Goal: Transaction & Acquisition: Book appointment/travel/reservation

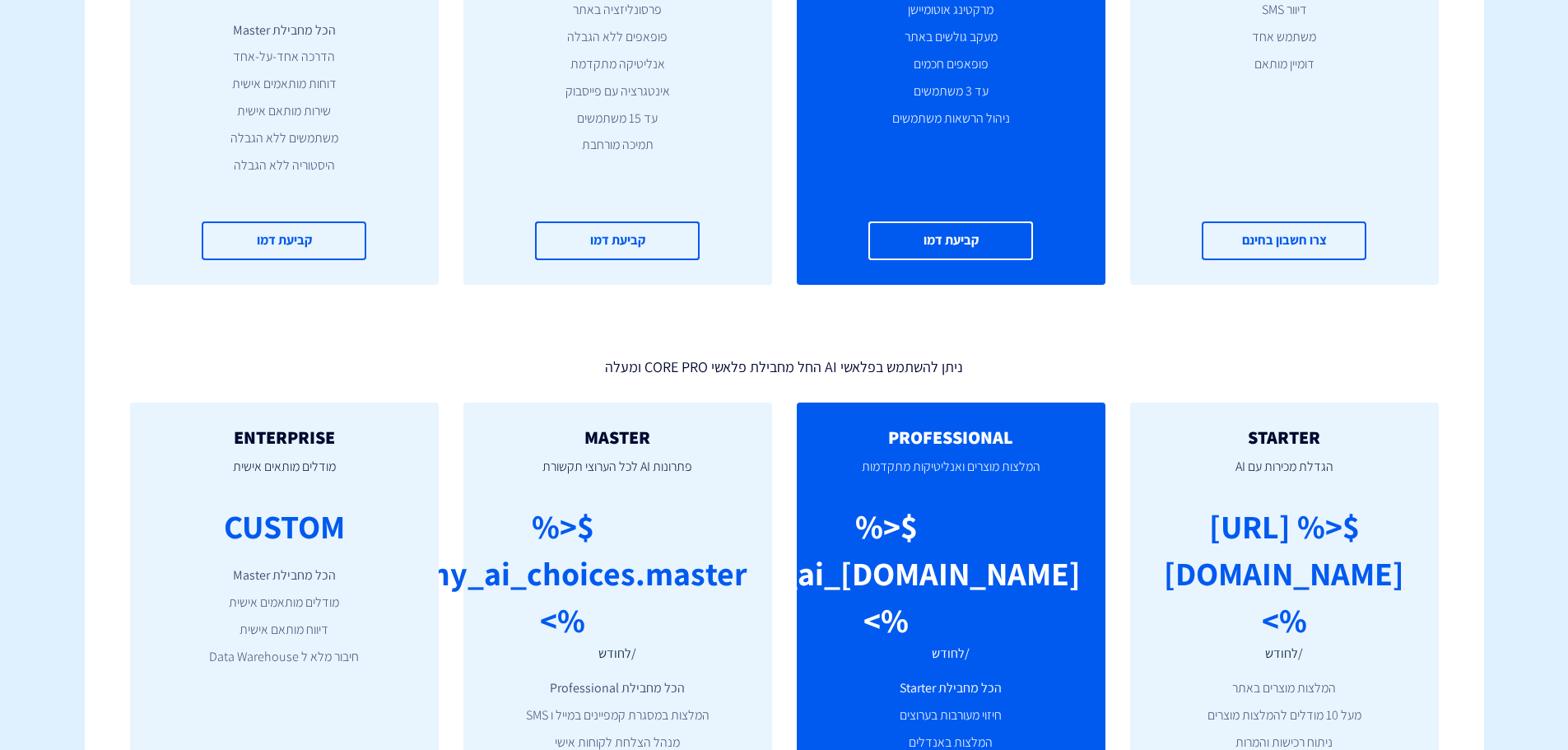
type input "500"
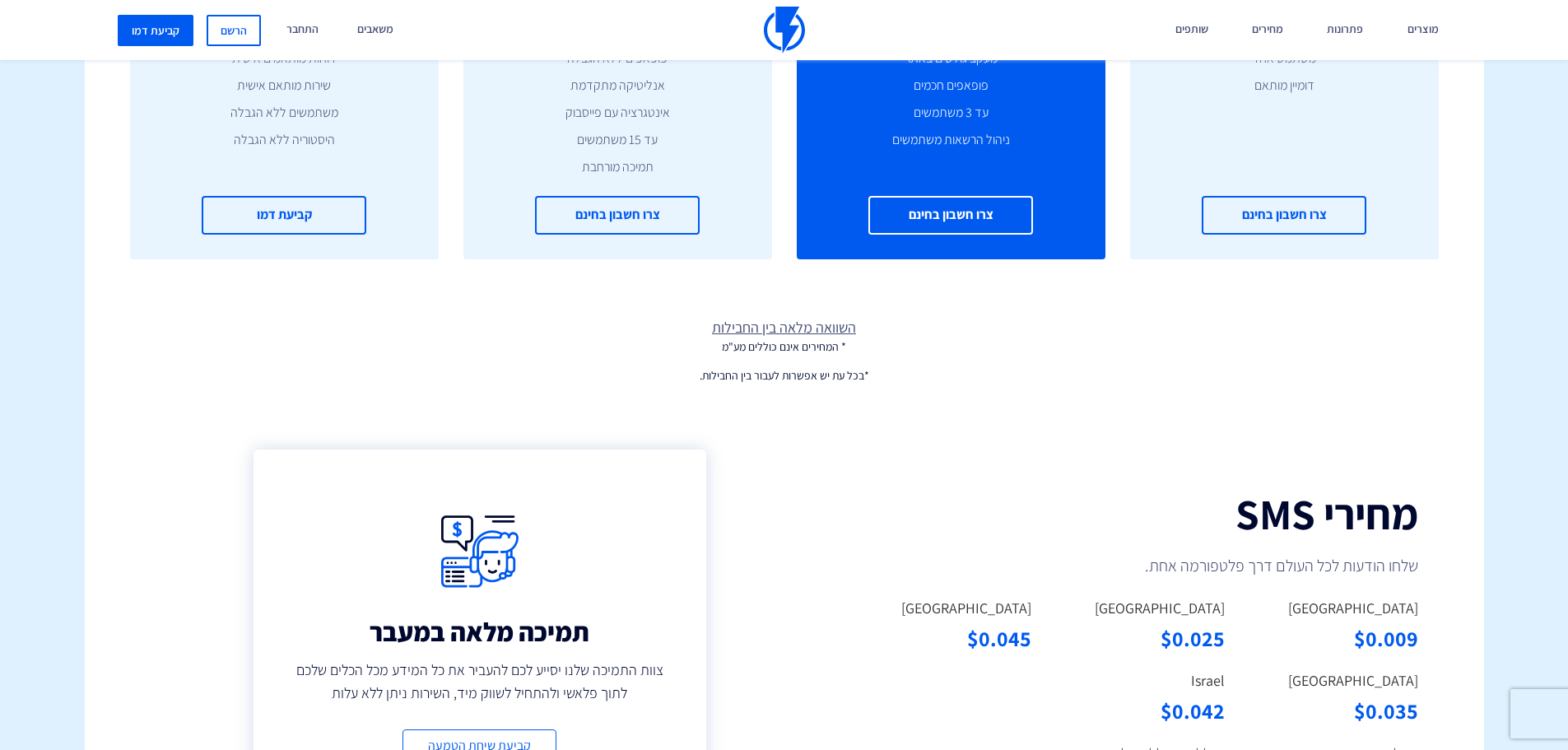
scroll to position [741, 0]
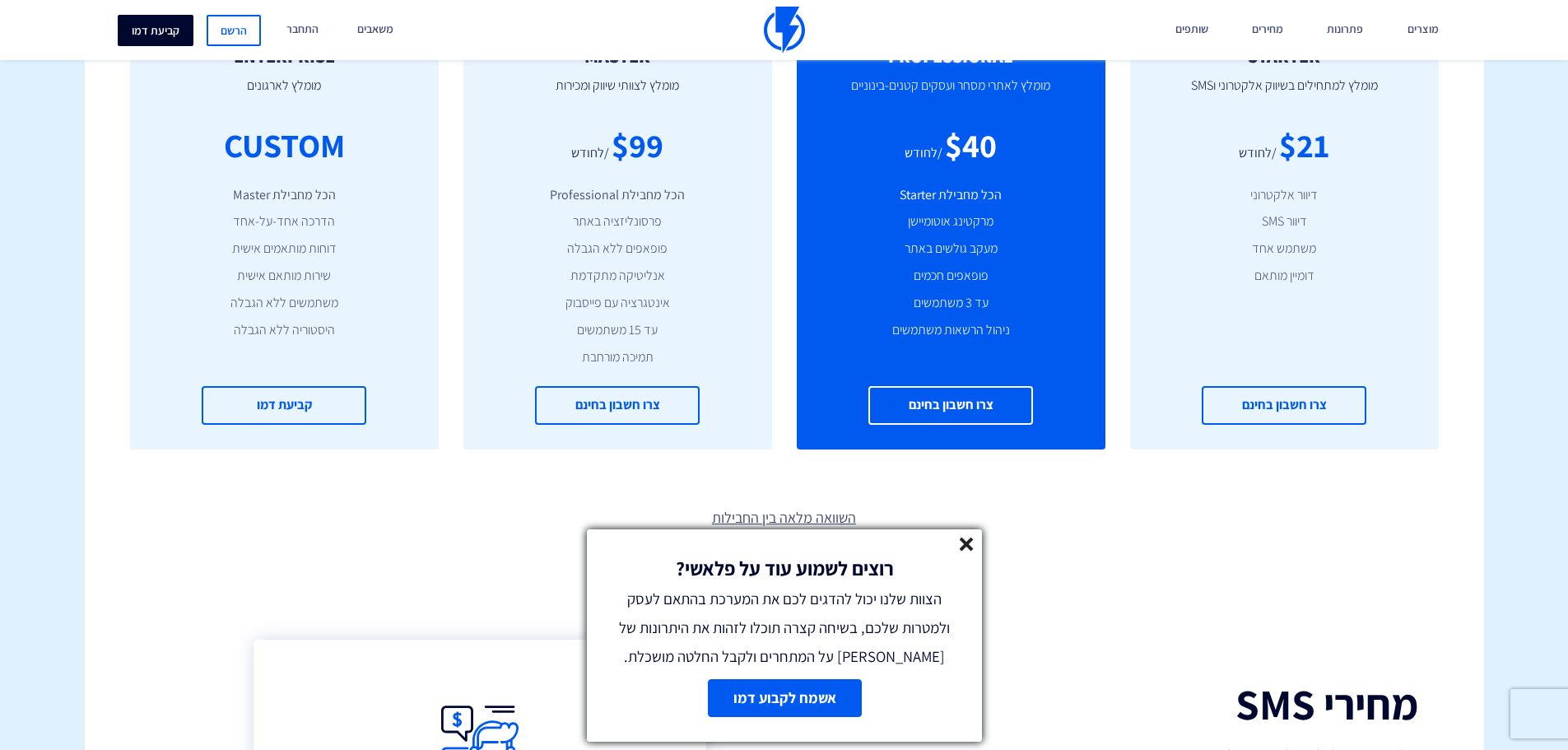
click at [166, 32] on link "קביעת דמו" at bounding box center [155, 30] width 76 height 31
